Goal: Task Accomplishment & Management: Use online tool/utility

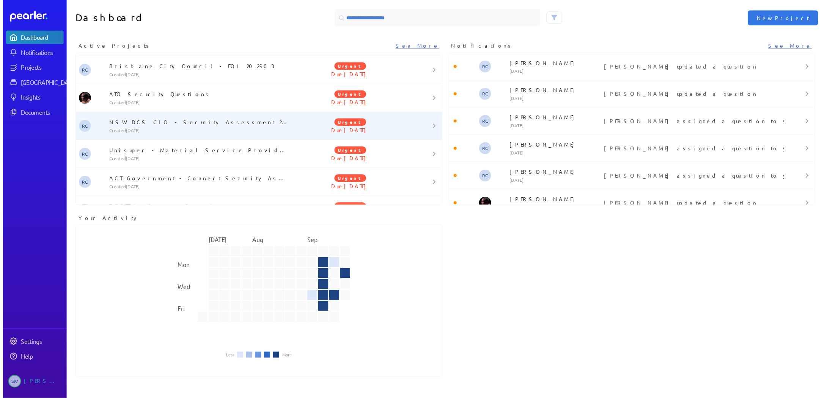
scroll to position [438, 0]
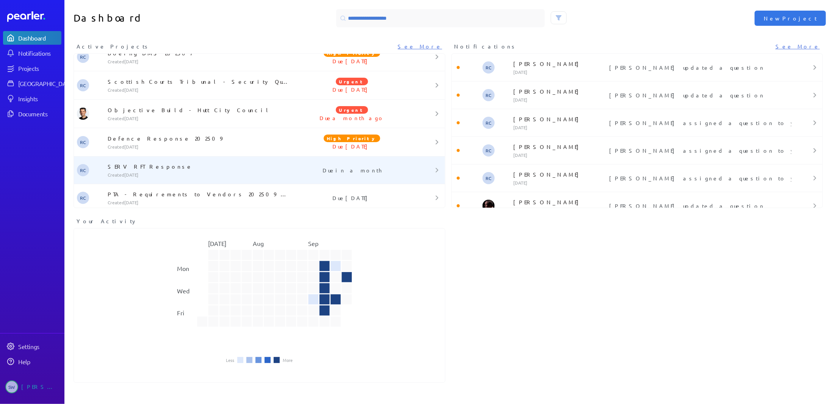
click at [138, 166] on p "SERV RFT Response" at bounding box center [199, 167] width 182 height 8
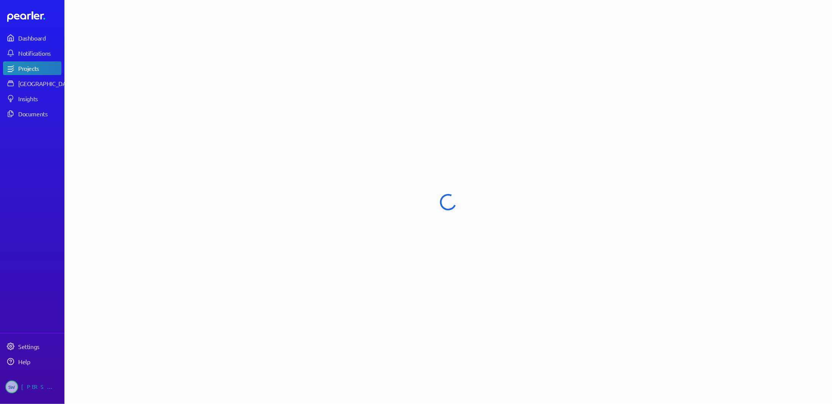
select select "******"
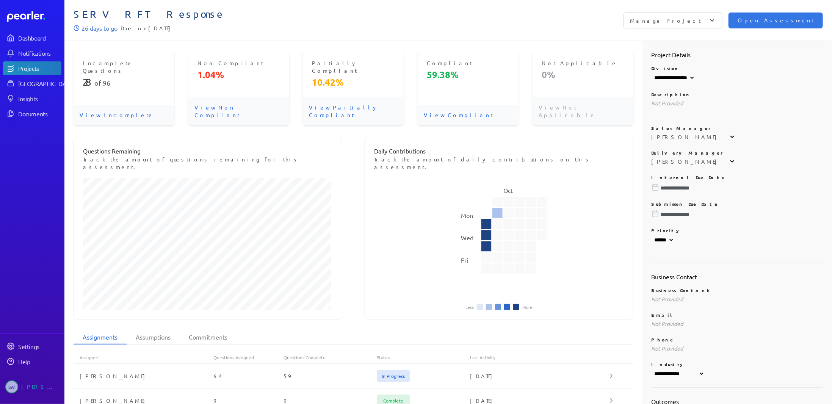
click at [117, 105] on p "View Incomplete" at bounding box center [124, 115] width 101 height 20
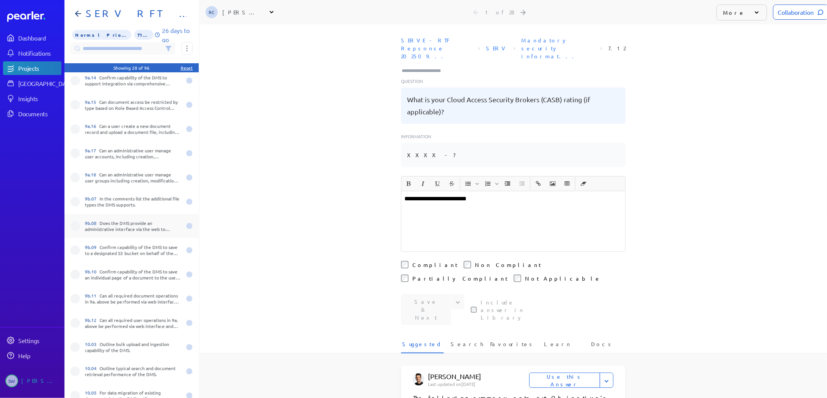
scroll to position [303, 0]
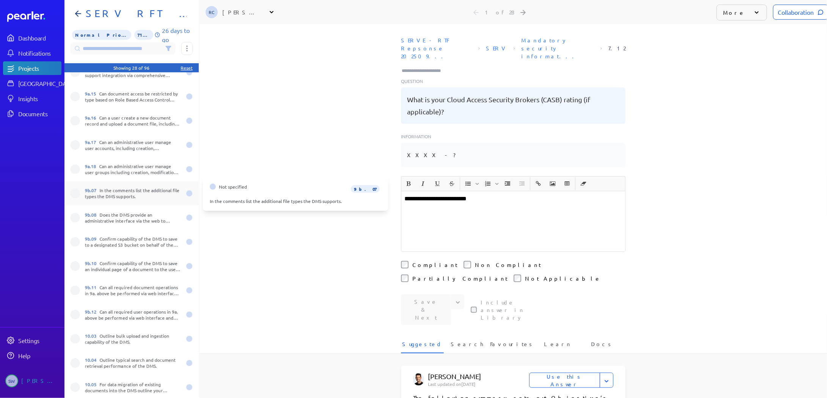
click at [113, 196] on div "9b.07 In the comments list the additional file types the DMS supports." at bounding box center [133, 194] width 96 height 12
